Goal: Find contact information: Find contact information

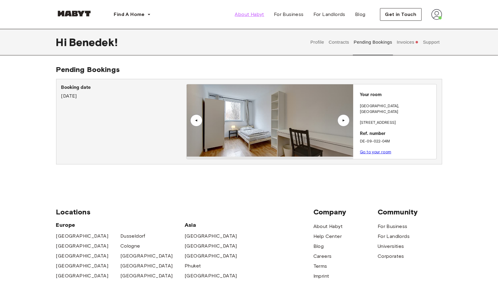
click at [253, 14] on span "About Habyt" at bounding box center [249, 14] width 29 height 7
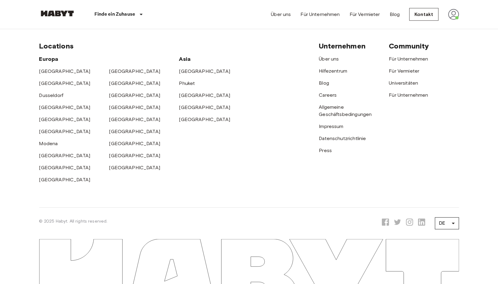
scroll to position [2015, 0]
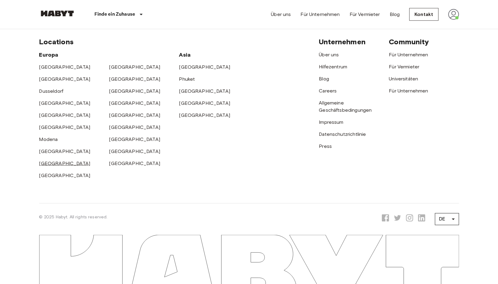
click at [41, 163] on link "[GEOGRAPHIC_DATA]" at bounding box center [64, 164] width 51 height 6
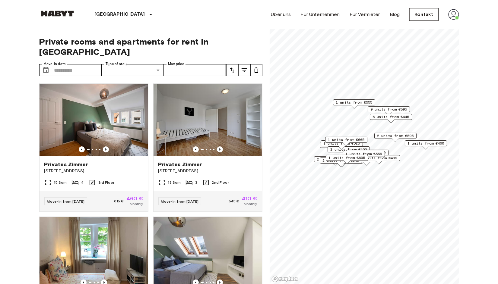
click at [425, 16] on link "Kontakt" at bounding box center [423, 14] width 29 height 13
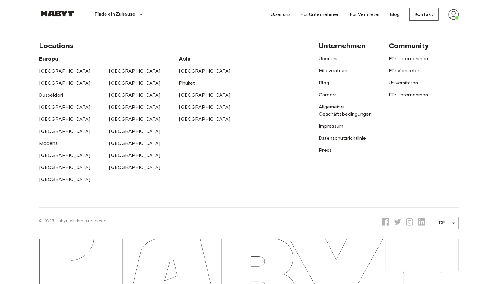
scroll to position [268, 0]
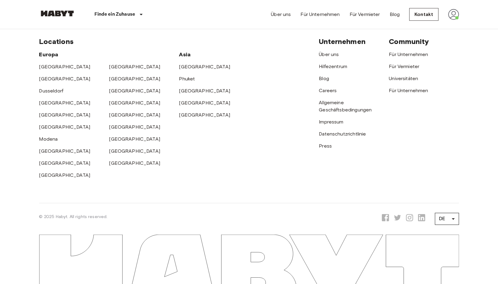
click at [446, 15] on div "Über uns Für Unternehmen Für Vermieter Blog Kontakt" at bounding box center [365, 14] width 188 height 29
click at [450, 14] on img at bounding box center [453, 14] width 11 height 11
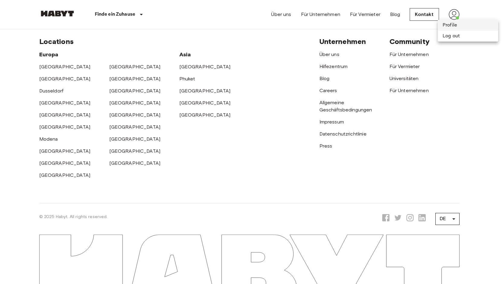
click at [456, 24] on li "Profile" at bounding box center [467, 25] width 60 height 11
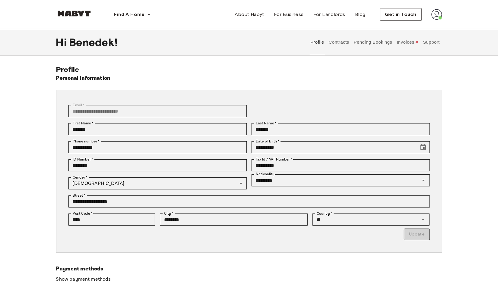
click at [333, 43] on button "Contracts" at bounding box center [339, 42] width 22 height 27
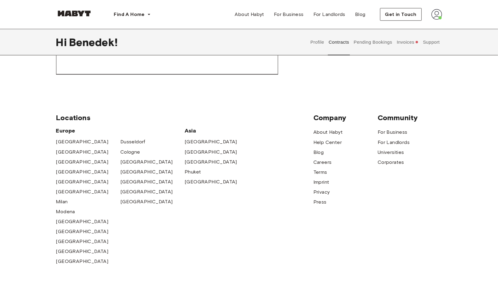
scroll to position [392, 0]
click at [336, 140] on span "Help Center" at bounding box center [327, 142] width 28 height 7
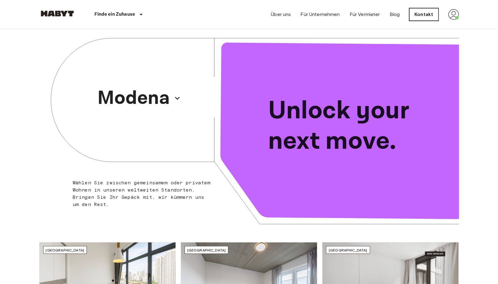
click at [428, 17] on link "Kontakt" at bounding box center [423, 14] width 29 height 13
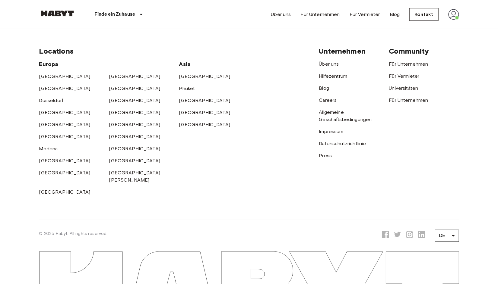
scroll to position [268, 0]
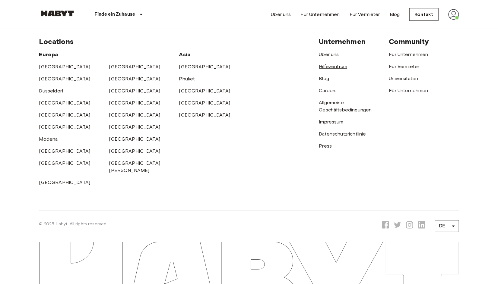
click at [333, 67] on link "Hilfezentrum" at bounding box center [333, 67] width 28 height 6
